Goal: Transaction & Acquisition: Purchase product/service

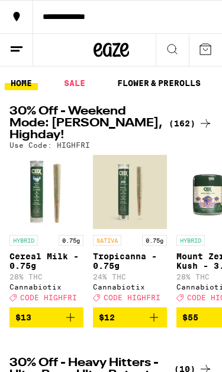
click at [189, 119] on div "(162)" at bounding box center [191, 123] width 44 height 14
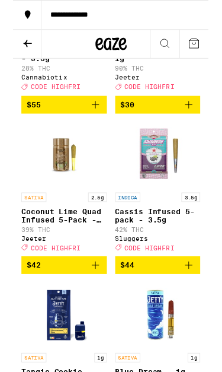
scroll to position [376, 0]
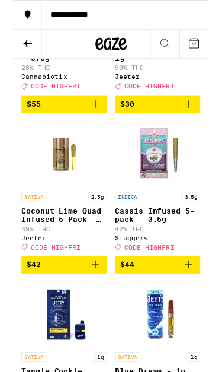
click at [199, 307] on icon "Add to bag" at bounding box center [200, 300] width 14 height 14
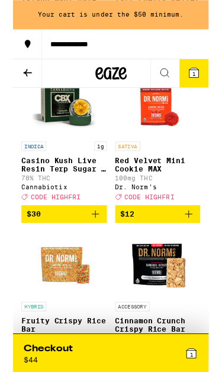
scroll to position [1510, 0]
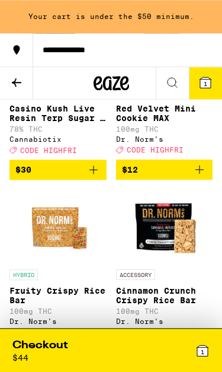
click at [94, 180] on button "$30" at bounding box center [57, 169] width 97 height 20
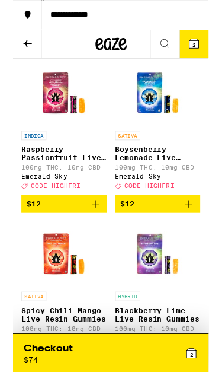
scroll to position [3755, 0]
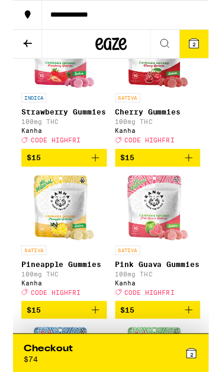
click at [197, 13] on icon "Add to bag" at bounding box center [200, 6] width 14 height 14
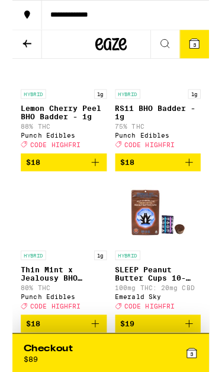
scroll to position [7383, 0]
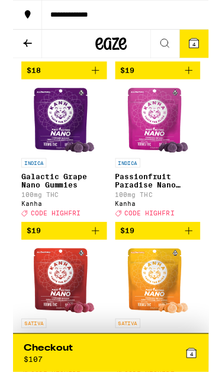
scroll to position [7686, 0]
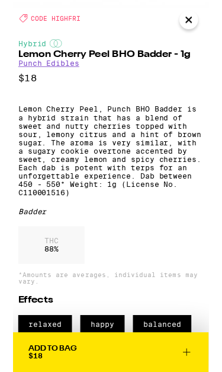
scroll to position [238, 0]
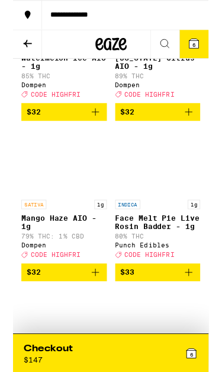
scroll to position [11152, 0]
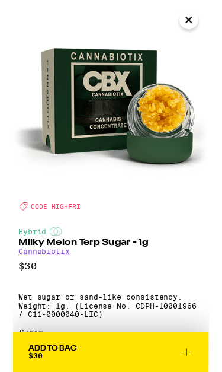
click at [197, 18] on icon "Close" at bounding box center [200, 23] width 14 height 18
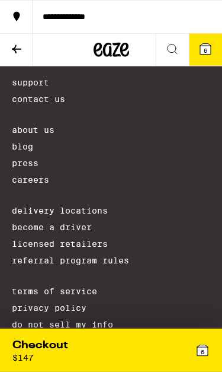
scroll to position [15082, 0]
click at [183, 3] on button "**********" at bounding box center [111, 16] width 222 height 33
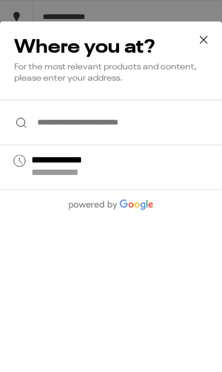
click at [207, 43] on icon at bounding box center [203, 39] width 7 height 7
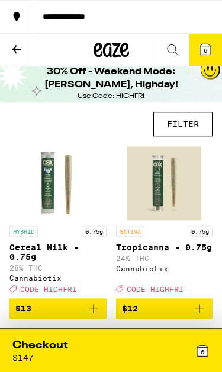
scroll to position [1, 0]
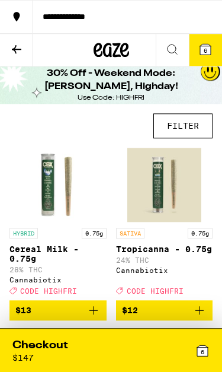
click at [184, 46] on button at bounding box center [172, 50] width 33 height 33
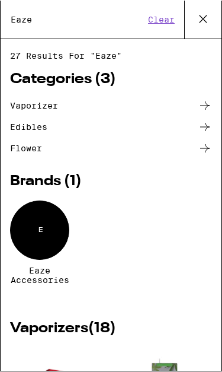
type input "Eaze"
click at [149, 18] on button "Clear" at bounding box center [162, 19] width 34 height 11
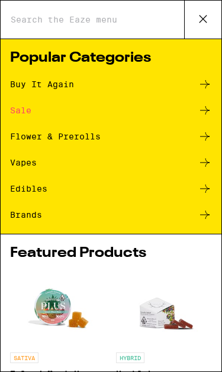
click at [39, 25] on input "Search for Products" at bounding box center [97, 19] width 174 height 11
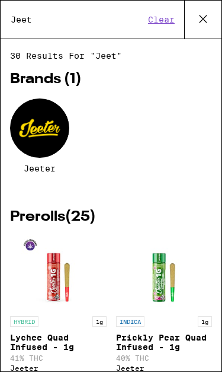
type input "Jeet"
click at [40, 127] on div at bounding box center [39, 127] width 59 height 59
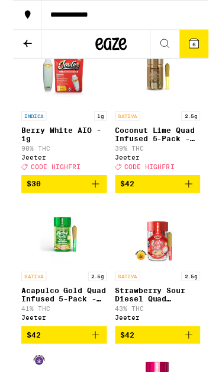
scroll to position [406, 0]
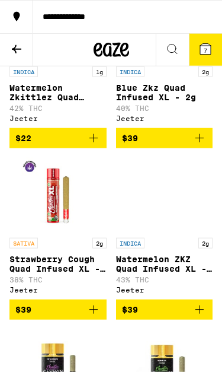
scroll to position [1770, 0]
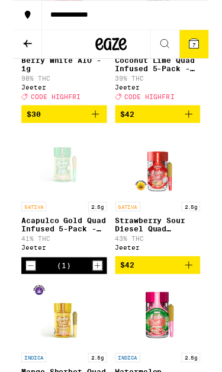
click at [96, 308] on icon "Increment" at bounding box center [96, 301] width 11 height 14
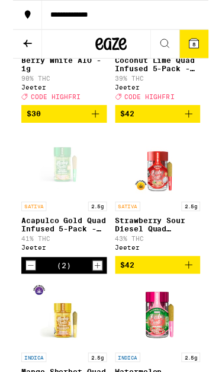
click at [208, 52] on icon at bounding box center [205, 49] width 11 height 11
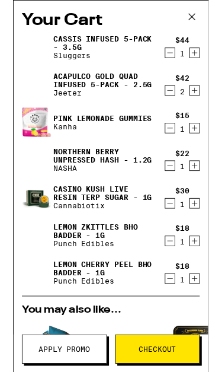
click at [208, 63] on icon "Increment" at bounding box center [206, 60] width 11 height 14
click at [109, 257] on link "Lemon Zkittles BHO Badder - 1g" at bounding box center [102, 261] width 113 height 19
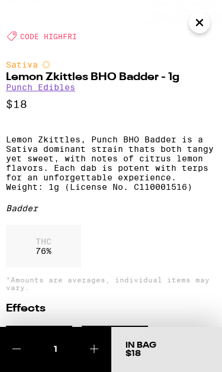
scroll to position [200, 0]
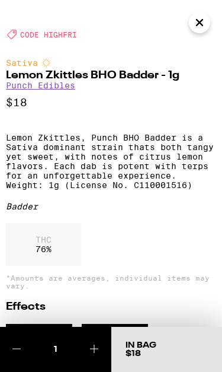
click at [199, 39] on div "Deal Created with Sketch. CODE HIGHFRI" at bounding box center [114, 34] width 215 height 9
click at [201, 33] on button "Close" at bounding box center [199, 22] width 21 height 21
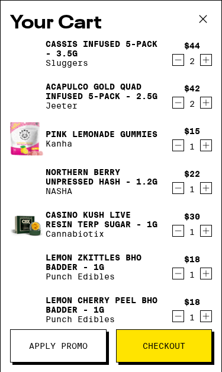
click at [178, 278] on icon "Decrement" at bounding box center [178, 273] width 11 height 14
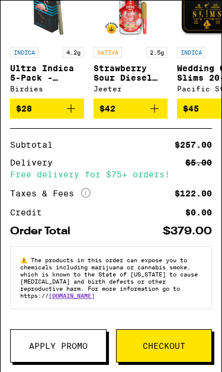
scroll to position [373, 0]
click at [76, 347] on span "Apply Promo" at bounding box center [58, 345] width 59 height 8
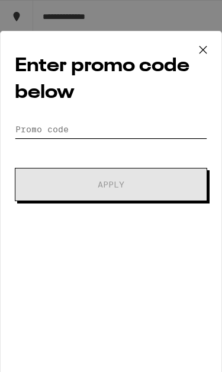
click at [161, 132] on input "Promo Code" at bounding box center [111, 129] width 193 height 18
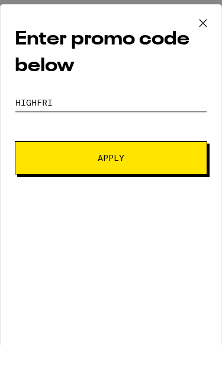
type input "HighFRI"
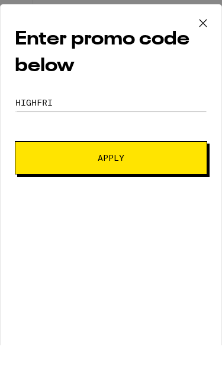
click at [190, 168] on button "Apply" at bounding box center [111, 184] width 193 height 33
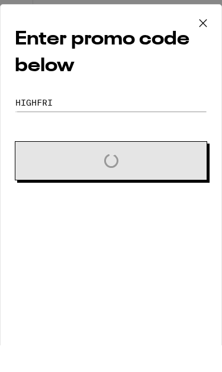
scroll to position [27, 0]
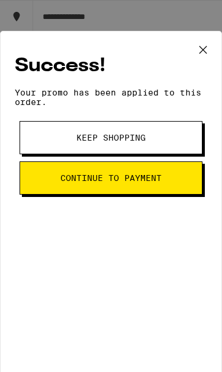
click at [185, 140] on button "Keep Shopping" at bounding box center [111, 137] width 183 height 33
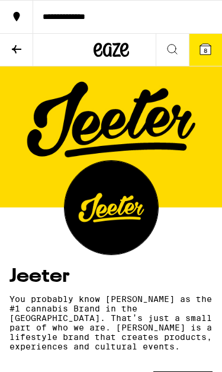
click at [207, 49] on span "8" at bounding box center [206, 50] width 4 height 7
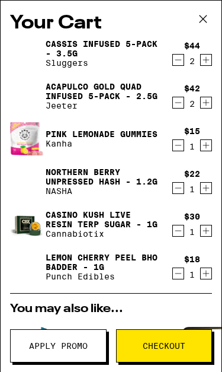
click at [205, 22] on icon at bounding box center [203, 19] width 18 height 18
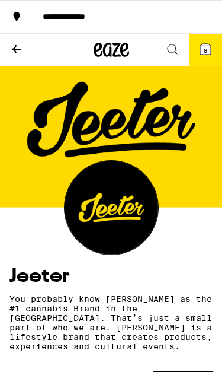
click at [175, 52] on icon at bounding box center [172, 49] width 14 height 14
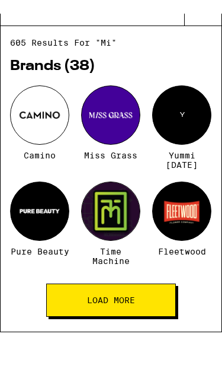
type input "Mi"
click at [118, 119] on div at bounding box center [110, 127] width 59 height 59
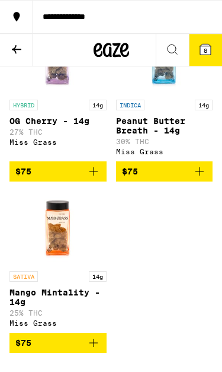
click at [98, 178] on icon "Add to bag" at bounding box center [94, 171] width 14 height 14
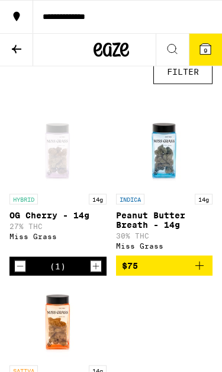
scroll to position [343, 0]
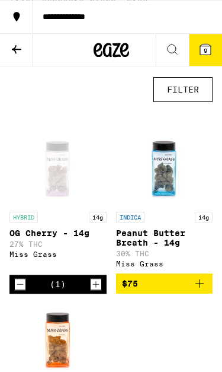
click at [140, 253] on div "INDICA 14g Peanut Butter Breath - 14g 30% THC Miss Grass" at bounding box center [164, 240] width 97 height 56
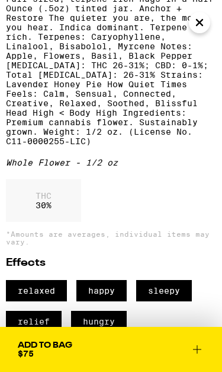
scroll to position [315, 0]
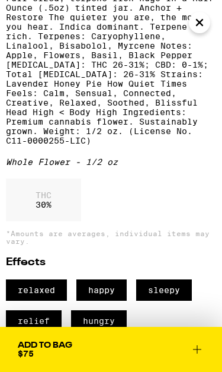
click at [219, 17] on div "Indica Peanut Butter Breath - 14g Miss Grass $75 Full-sized, terpene-rich nugs …" at bounding box center [111, 284] width 222 height 754
click at [200, 23] on icon "Close" at bounding box center [200, 23] width 6 height 6
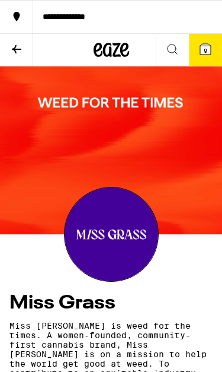
click at [115, 57] on icon at bounding box center [112, 50] width 18 height 14
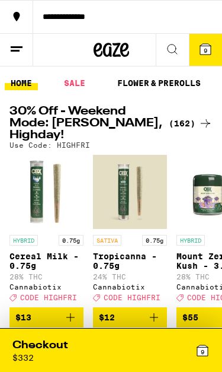
click at [200, 50] on icon at bounding box center [206, 49] width 14 height 14
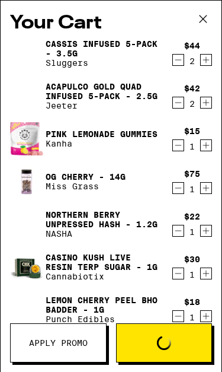
click at [206, 28] on icon at bounding box center [203, 19] width 18 height 18
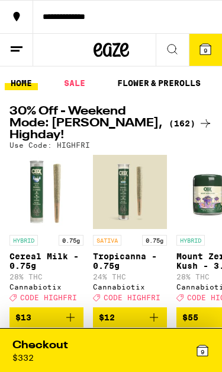
click at [200, 56] on icon at bounding box center [206, 49] width 14 height 14
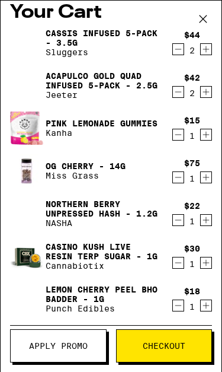
scroll to position [11, 0]
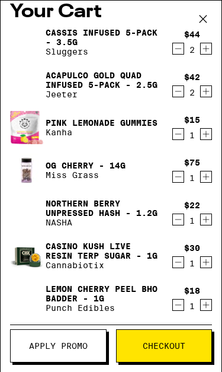
click at [180, 269] on icon "Decrement" at bounding box center [178, 262] width 11 height 14
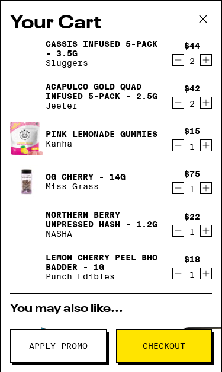
scroll to position [0, 0]
click at [201, 64] on icon "Increment" at bounding box center [206, 60] width 11 height 14
click at [181, 67] on icon "Decrement" at bounding box center [178, 60] width 11 height 14
click at [84, 338] on button "Apply Promo" at bounding box center [58, 345] width 97 height 33
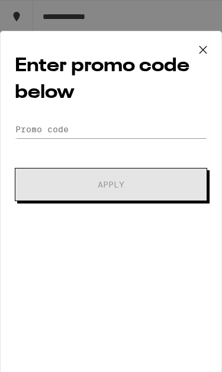
click at [215, 45] on button at bounding box center [203, 50] width 37 height 38
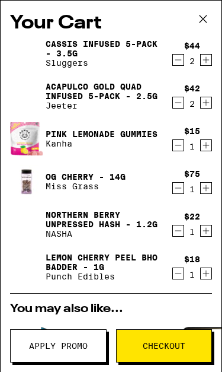
click at [160, 350] on span "Checkout" at bounding box center [164, 345] width 43 height 8
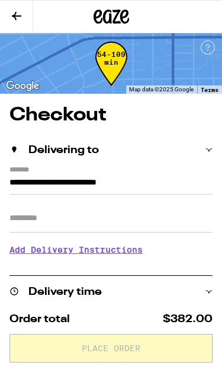
click at [129, 254] on h3 "Add Delivery Instructions" at bounding box center [110, 249] width 203 height 27
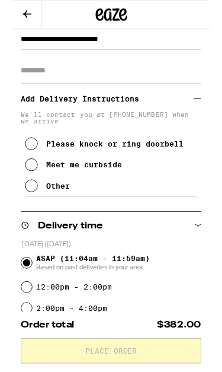
scroll to position [208, 0]
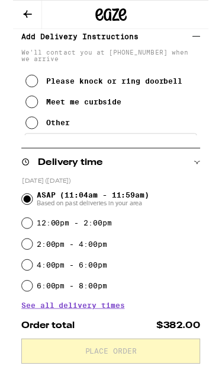
click at [113, 148] on div "Please knock or ring doorbell Meet me curbside Other" at bounding box center [110, 111] width 203 height 81
click at [30, 148] on button "Other" at bounding box center [39, 139] width 50 height 24
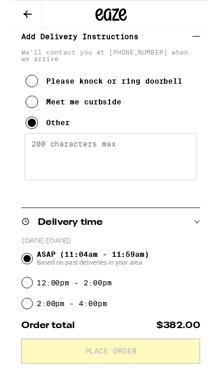
click at [64, 182] on textarea "Enter any other delivery instructions you want driver to know" at bounding box center [111, 177] width 196 height 53
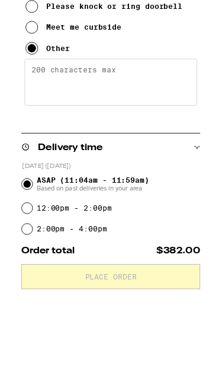
click at [51, 151] on textarea "Enter any other delivery instructions you want driver to know" at bounding box center [111, 177] width 196 height 53
paste textarea "Hi, the entrance to my home is on 66th street, even though my address is on Wes…"
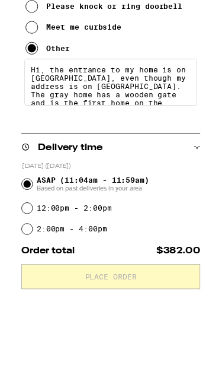
scroll to position [23, 0]
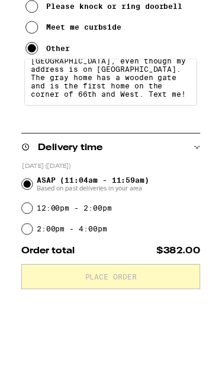
type textarea "Hi, the entrance to my home is on 66th street, even though my address is on Wes…"
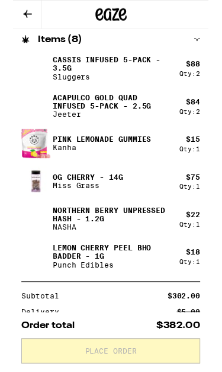
scroll to position [744, 0]
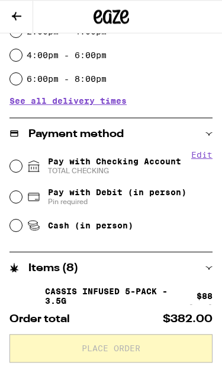
click at [10, 167] on input "Pay with Checking Account TOTAL CHECKING" at bounding box center [16, 166] width 12 height 12
radio input "true"
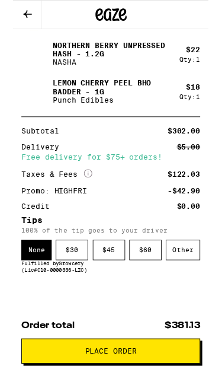
scroll to position [991, 0]
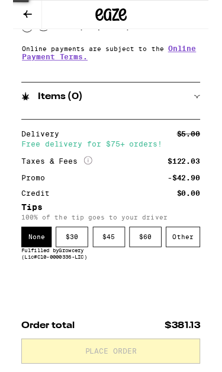
scroll to position [0, 0]
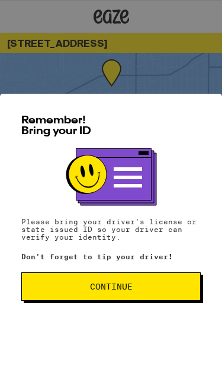
click at [152, 283] on span "Continue" at bounding box center [110, 286] width 159 height 8
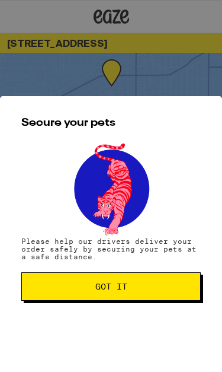
click at [158, 282] on span "Got it" at bounding box center [110, 286] width 159 height 8
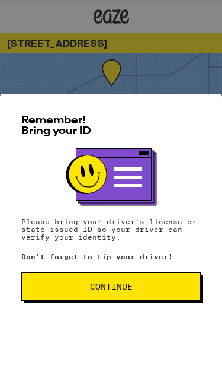
click at [152, 273] on button "Continue" at bounding box center [111, 286] width 180 height 28
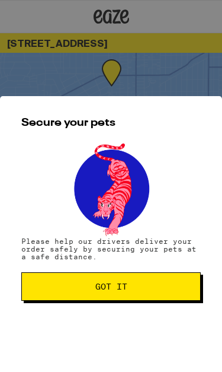
click at [151, 273] on button "Got it" at bounding box center [111, 286] width 180 height 28
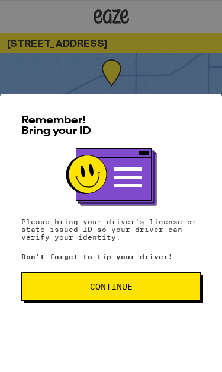
click at [162, 292] on button "Continue" at bounding box center [111, 286] width 180 height 28
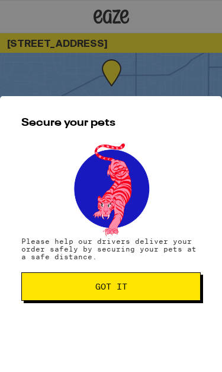
click at [162, 292] on button "Got it" at bounding box center [111, 286] width 180 height 28
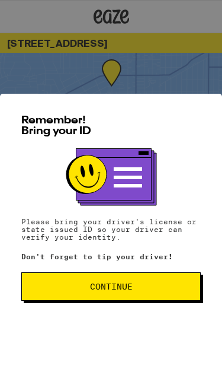
click at [137, 280] on button "Continue" at bounding box center [111, 286] width 180 height 28
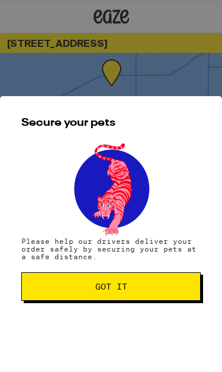
click at [137, 280] on button "Got it" at bounding box center [111, 286] width 180 height 28
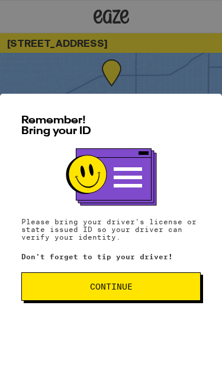
click at [169, 280] on button "Continue" at bounding box center [111, 286] width 180 height 28
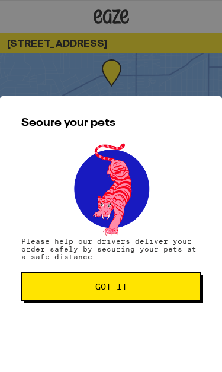
click at [169, 280] on button "Got it" at bounding box center [111, 286] width 180 height 28
